Goal: Check status: Check status

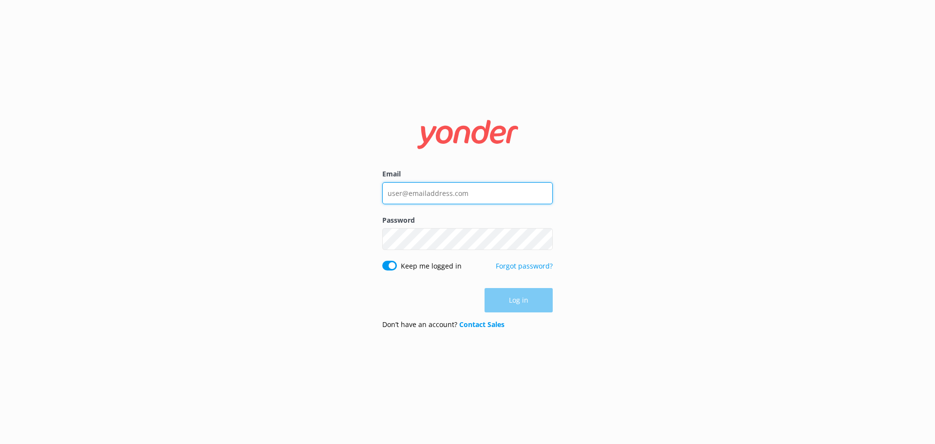
type input "[PERSON_NAME][EMAIL_ADDRESS][DOMAIN_NAME]"
click at [510, 308] on div "Log in" at bounding box center [467, 300] width 170 height 24
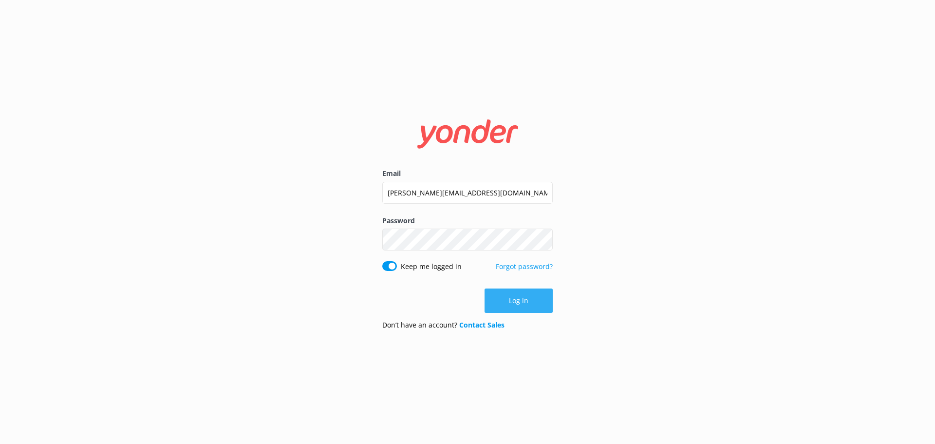
click at [530, 299] on button "Log in" at bounding box center [519, 300] width 68 height 24
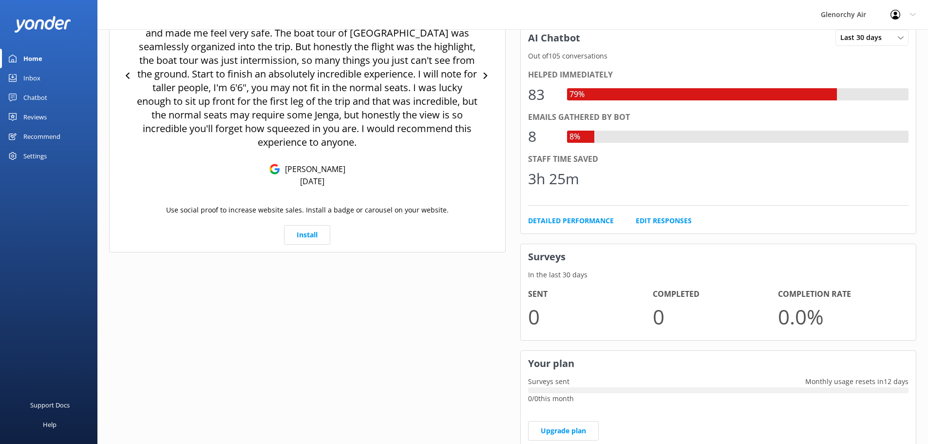
scroll to position [477, 0]
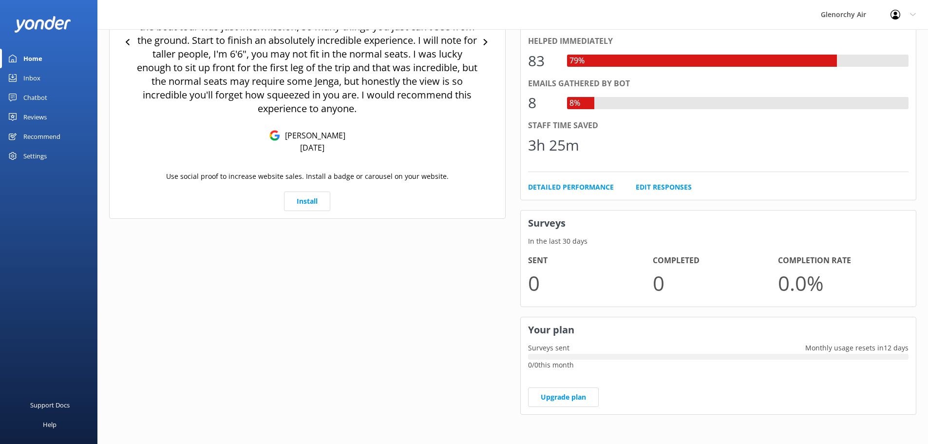
click at [39, 157] on div "Settings" at bounding box center [34, 155] width 23 height 19
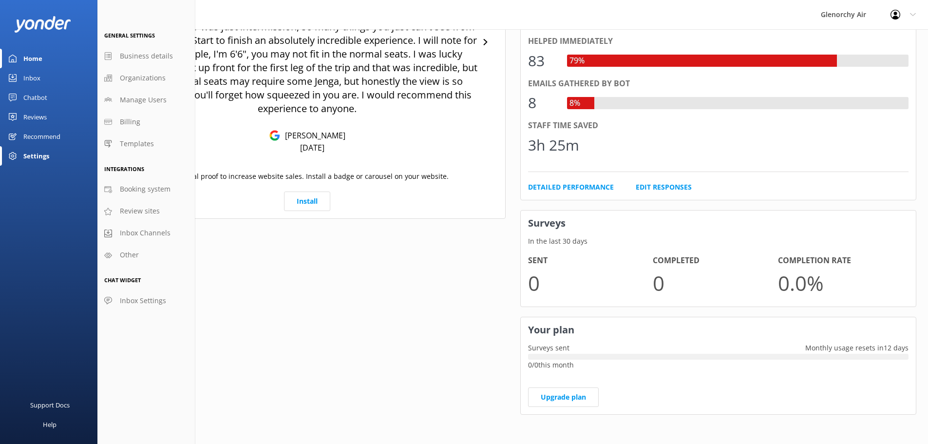
click at [46, 135] on div "Recommend" at bounding box center [41, 136] width 37 height 19
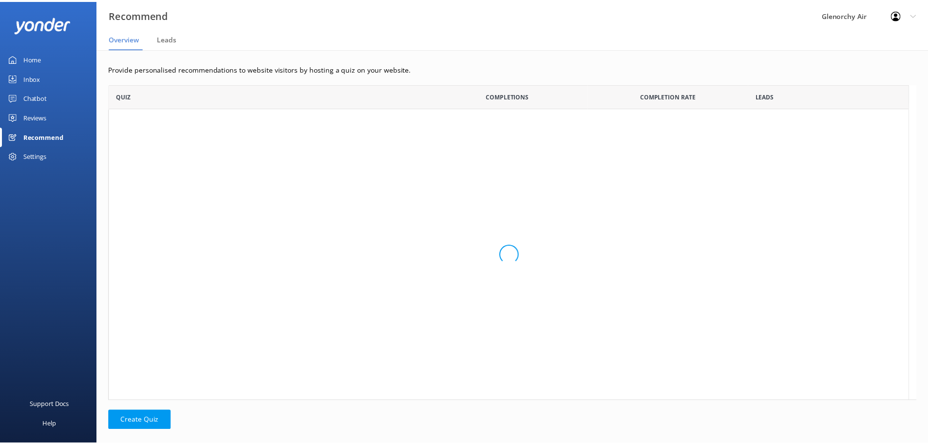
scroll to position [8, 8]
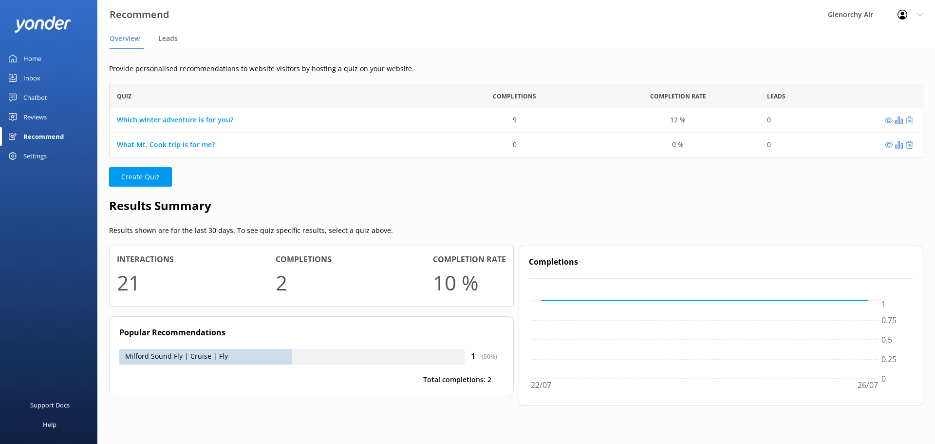
click at [38, 151] on div "Settings" at bounding box center [34, 155] width 23 height 19
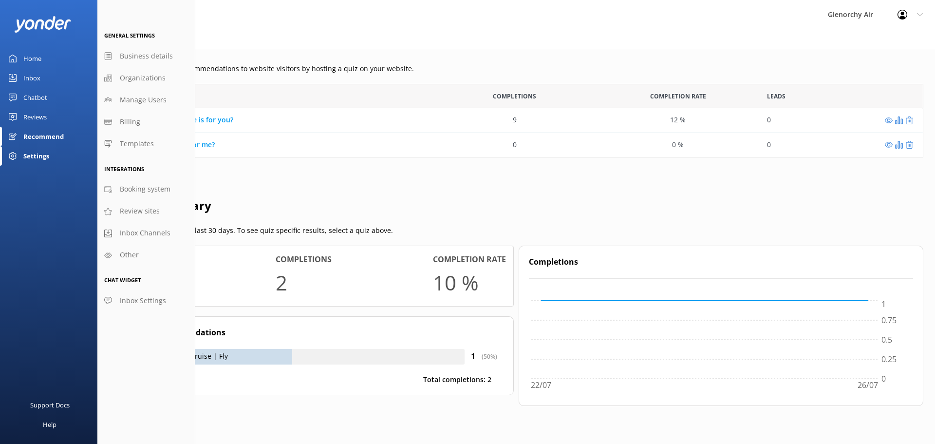
click at [41, 97] on div "Chatbot" at bounding box center [35, 97] width 24 height 19
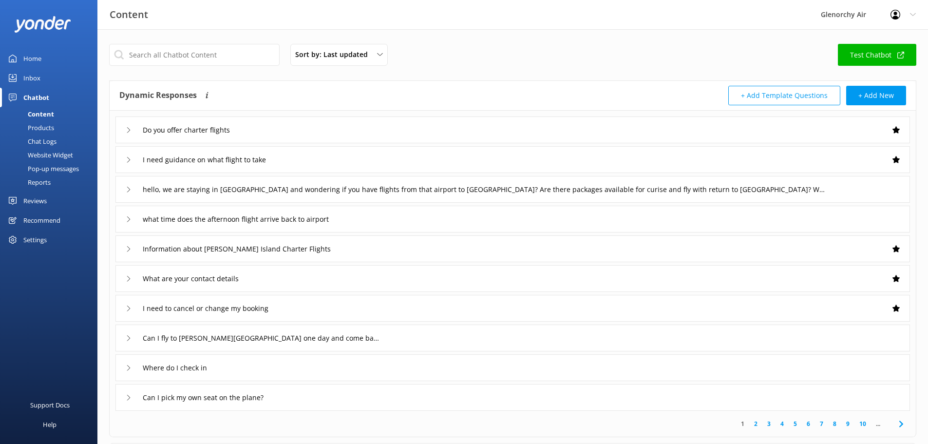
click at [43, 183] on div "Reports" at bounding box center [28, 182] width 45 height 14
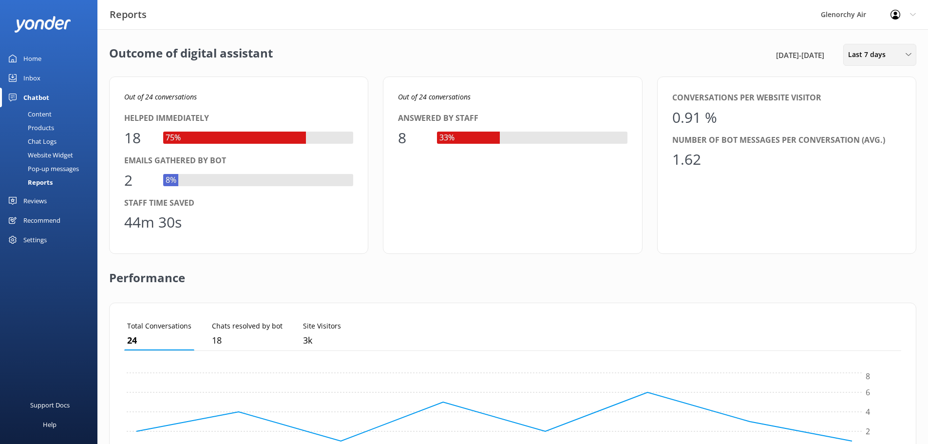
click at [874, 55] on span "Last 7 days" at bounding box center [869, 54] width 43 height 11
click at [877, 120] on div "Last month" at bounding box center [864, 117] width 33 height 10
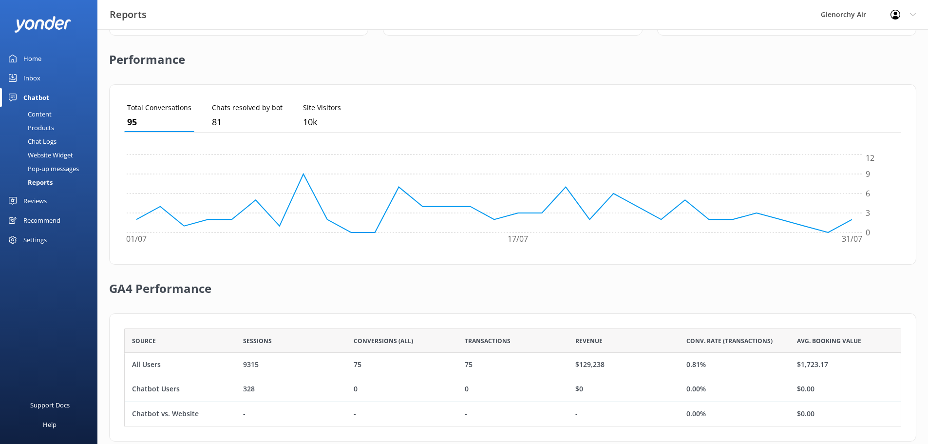
scroll to position [235, 0]
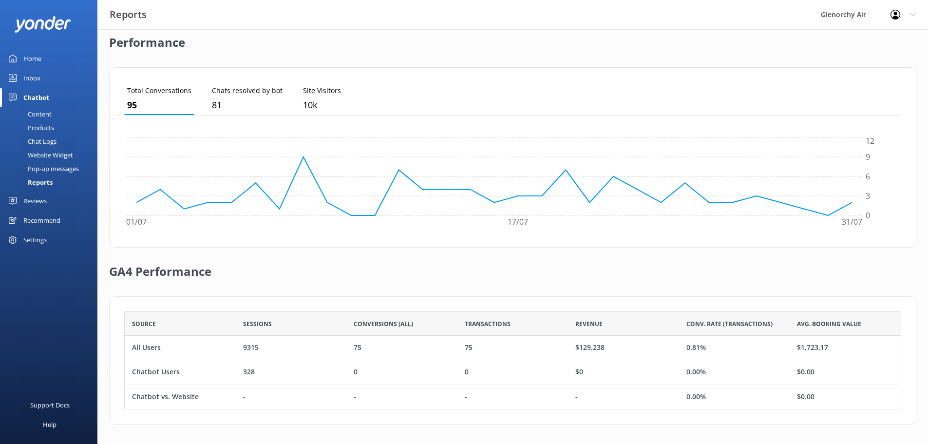
click at [604, 351] on div "$129,238" at bounding box center [589, 347] width 29 height 11
click at [590, 326] on span "Revenue" at bounding box center [588, 323] width 27 height 9
click at [592, 324] on span "Revenue" at bounding box center [588, 323] width 27 height 9
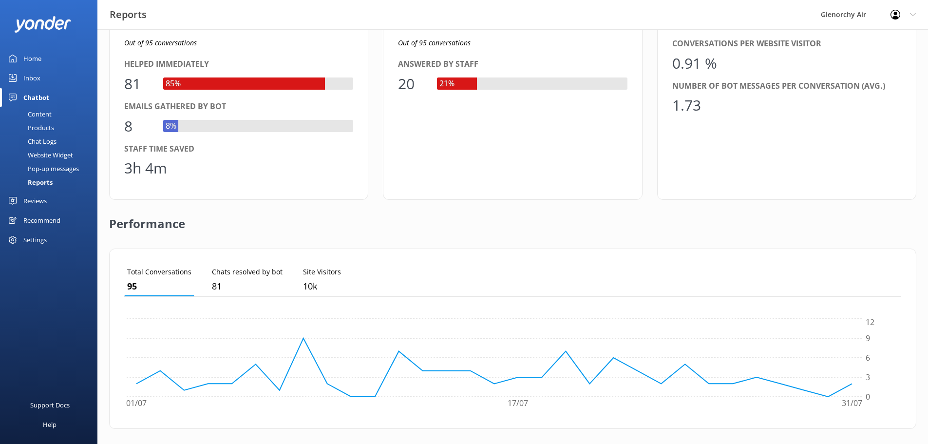
scroll to position [0, 0]
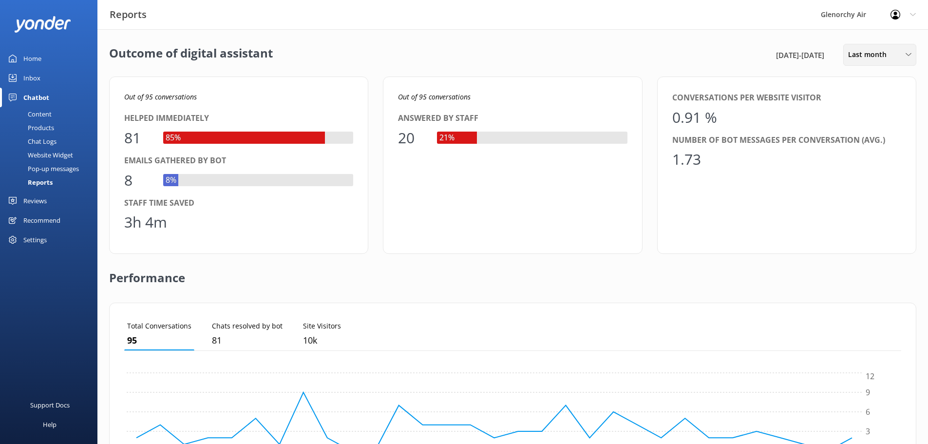
click at [869, 56] on span "Last month" at bounding box center [870, 54] width 44 height 11
click at [861, 143] on link "Last 90 days" at bounding box center [886, 136] width 87 height 19
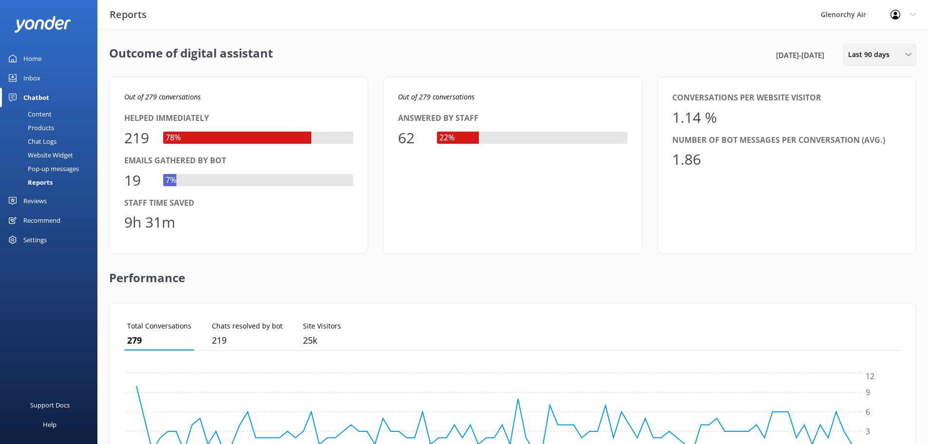
click at [865, 50] on div "Last 90 days Last 7 days Last 30 days Last month Last 90 days Last 180 days Cus…" at bounding box center [879, 55] width 73 height 22
click at [858, 150] on link "Last 180 days" at bounding box center [886, 156] width 87 height 19
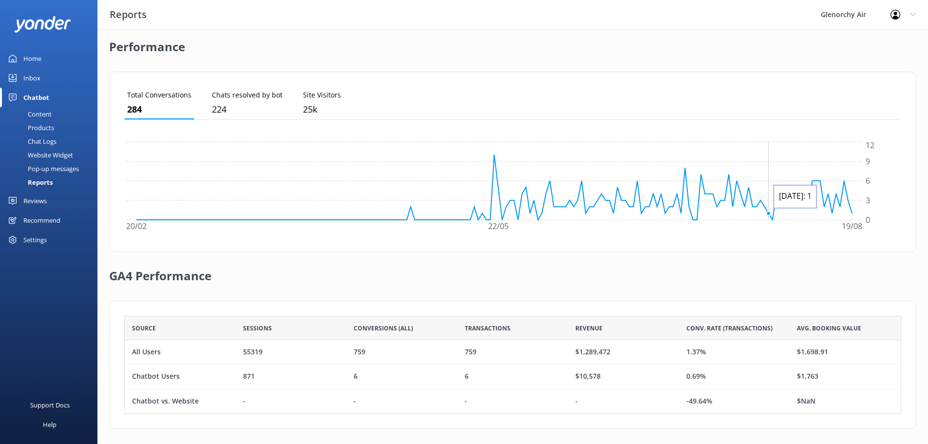
scroll to position [235, 0]
